Goal: Information Seeking & Learning: Learn about a topic

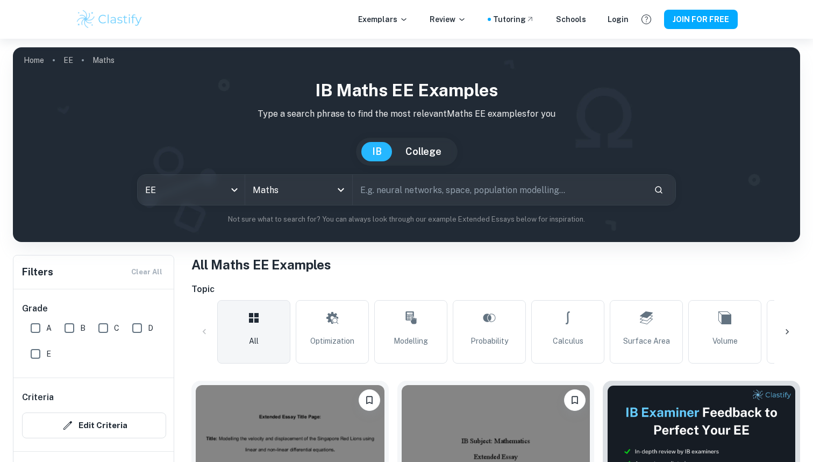
click at [37, 322] on input "A" at bounding box center [36, 328] width 22 height 22
checkbox input "true"
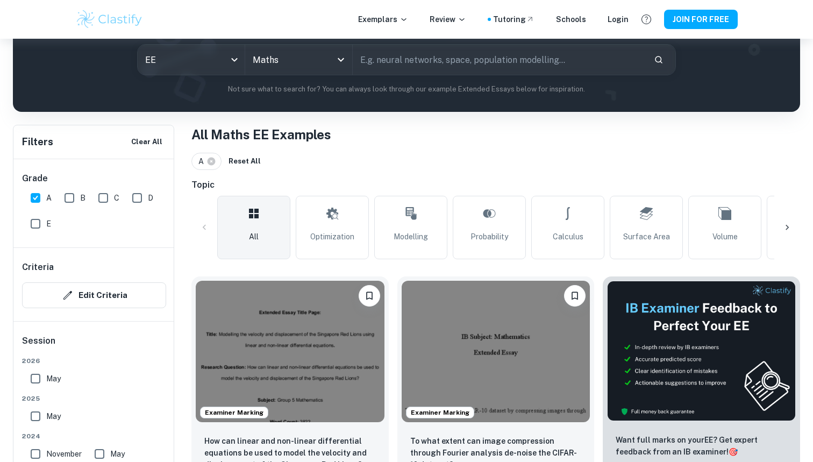
scroll to position [130, 0]
click at [787, 235] on div at bounding box center [788, 228] width 26 height 26
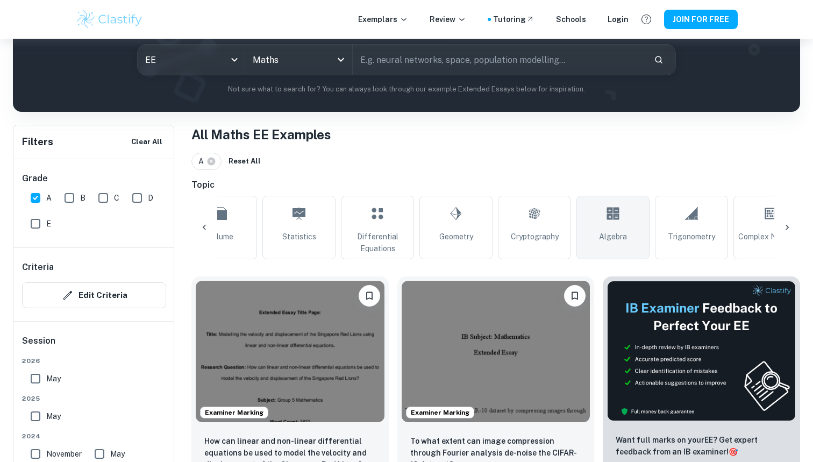
click at [600, 234] on span "Algebra" at bounding box center [613, 237] width 28 height 12
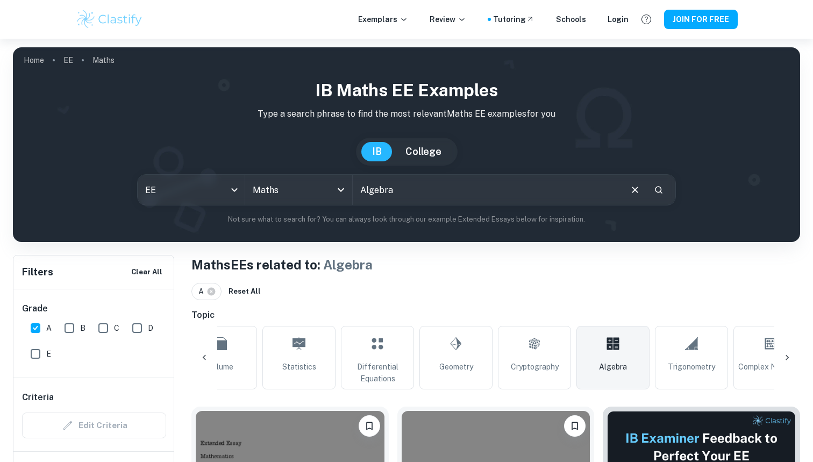
scroll to position [41, 0]
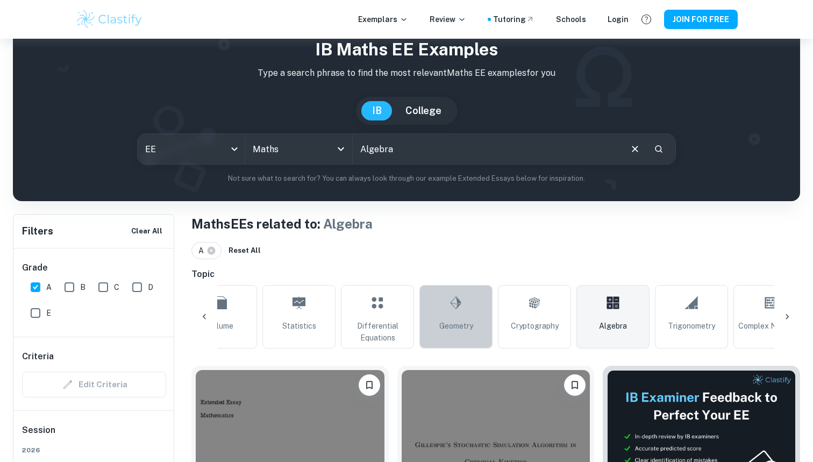
click at [477, 340] on link "Geometry" at bounding box center [456, 316] width 73 height 63
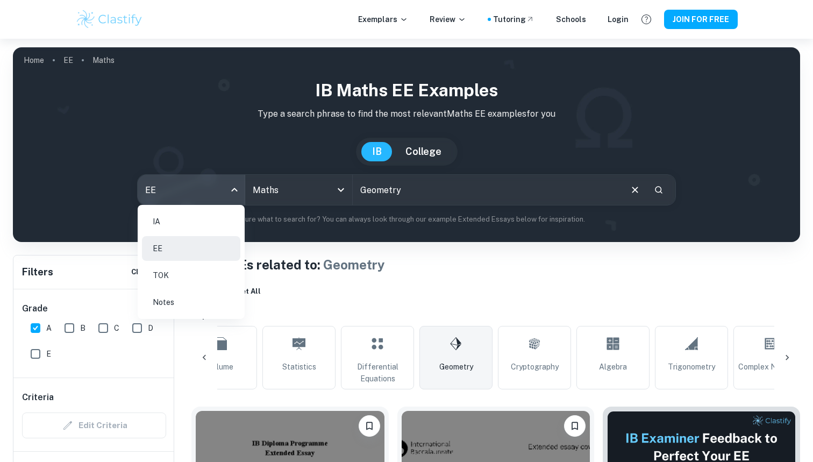
click at [218, 188] on body "We value your privacy We use cookies to enhance your browsing experience, serve…" at bounding box center [406, 270] width 813 height 462
click at [321, 182] on div at bounding box center [406, 231] width 813 height 462
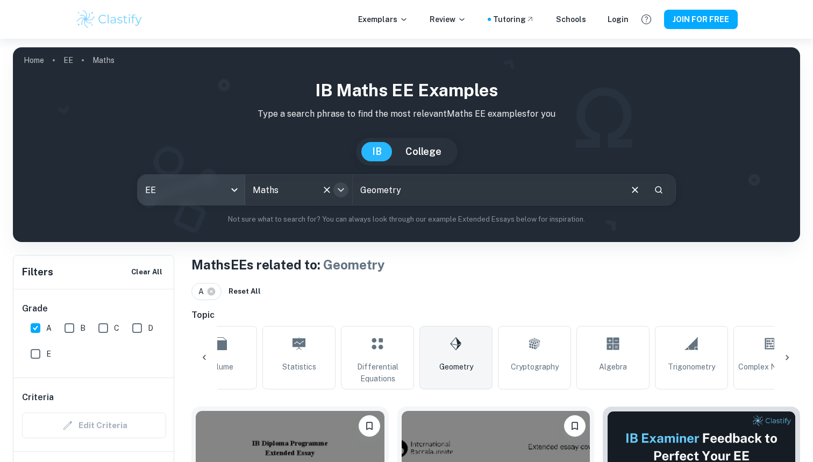
click at [343, 189] on icon "Open" at bounding box center [341, 190] width 6 height 4
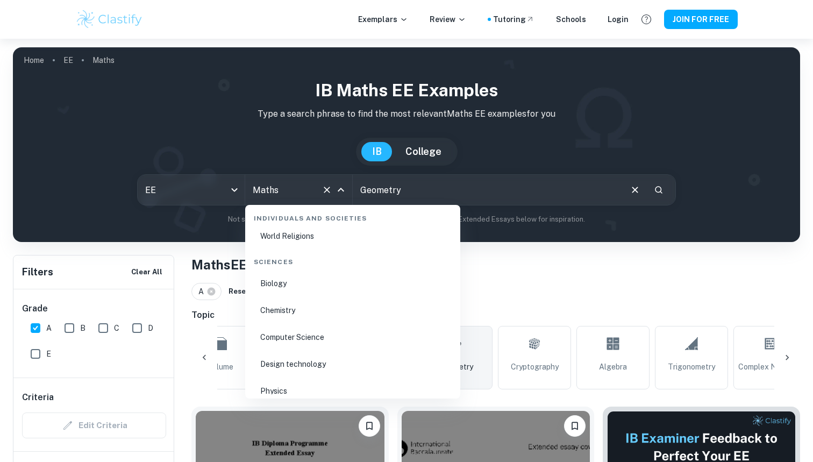
scroll to position [1543, 0]
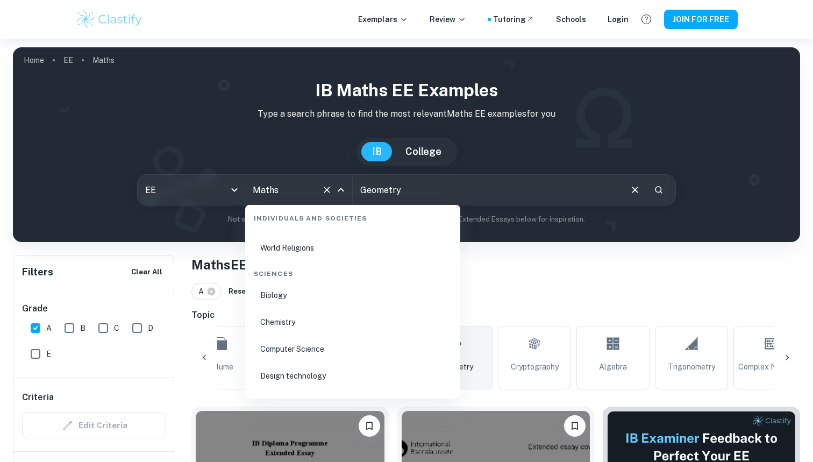
click at [285, 303] on li "Biology" at bounding box center [353, 295] width 207 height 25
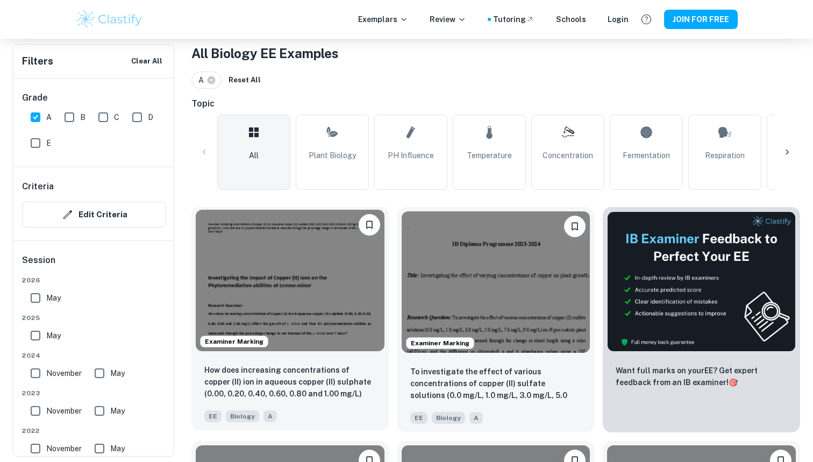
scroll to position [217, 0]
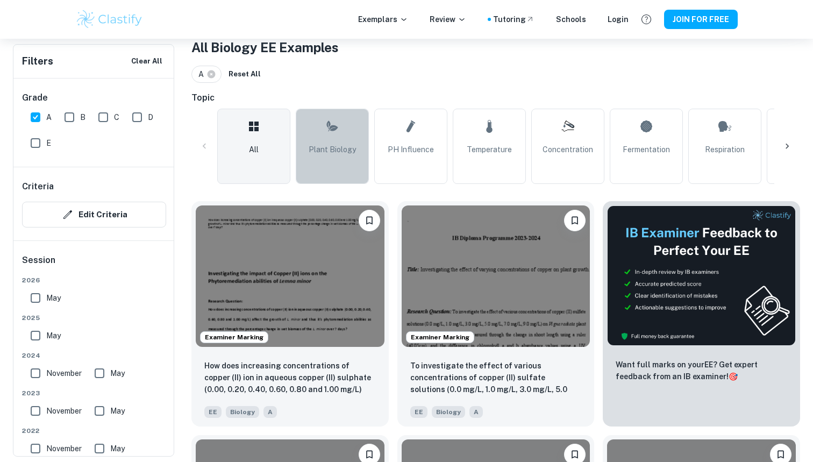
click at [348, 145] on span "Plant Biology" at bounding box center [332, 150] width 47 height 12
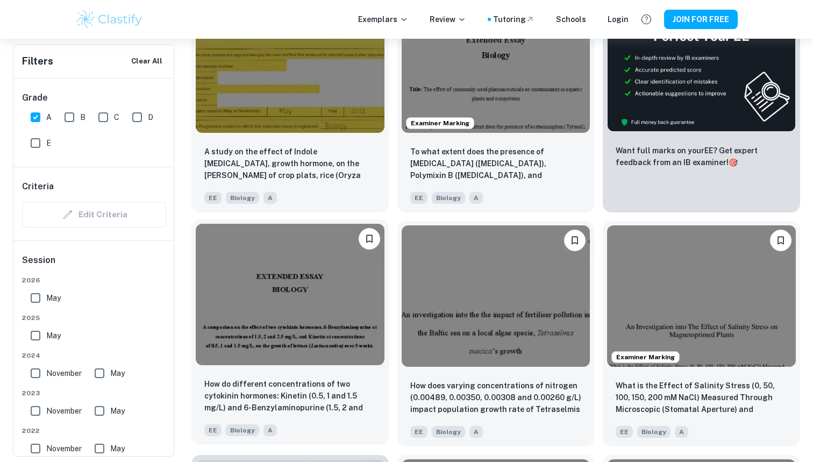
scroll to position [432, 0]
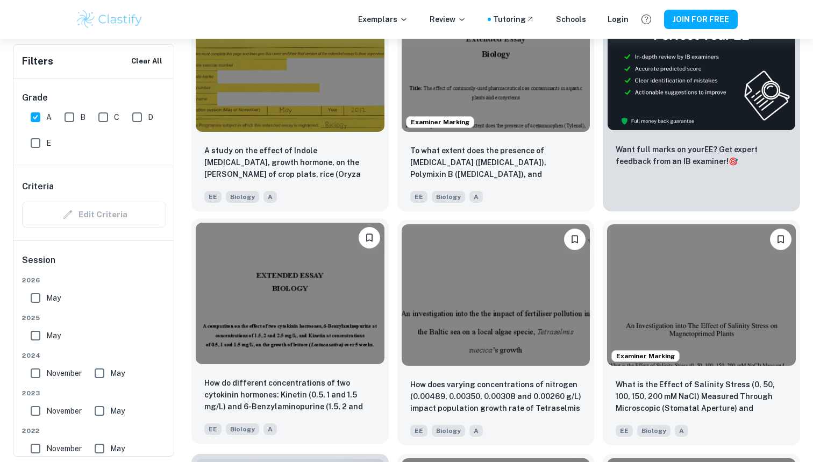
click at [355, 288] on img at bounding box center [290, 293] width 189 height 141
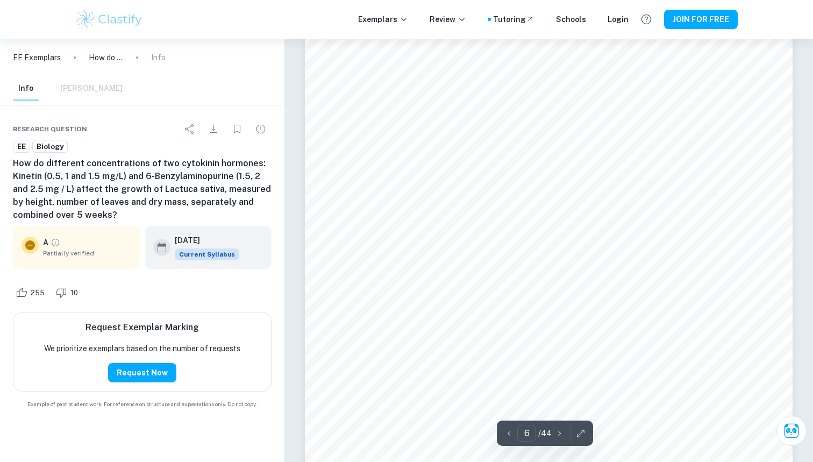
scroll to position [3690, 0]
type input "3"
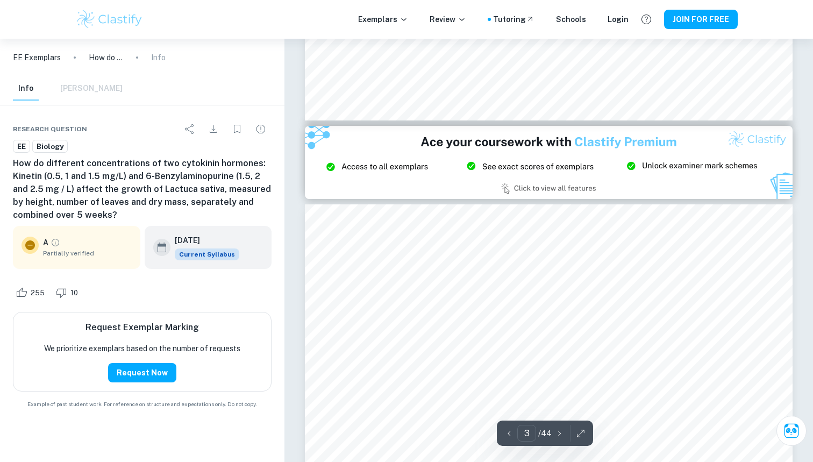
scroll to position [1390, 0]
